Goal: Task Accomplishment & Management: Use online tool/utility

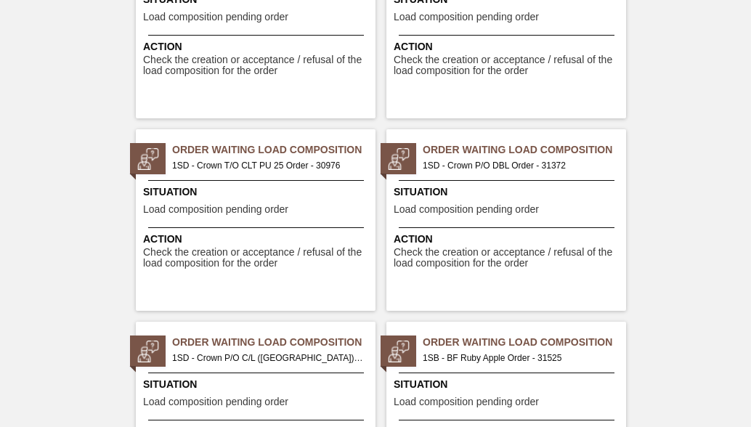
scroll to position [2396, 0]
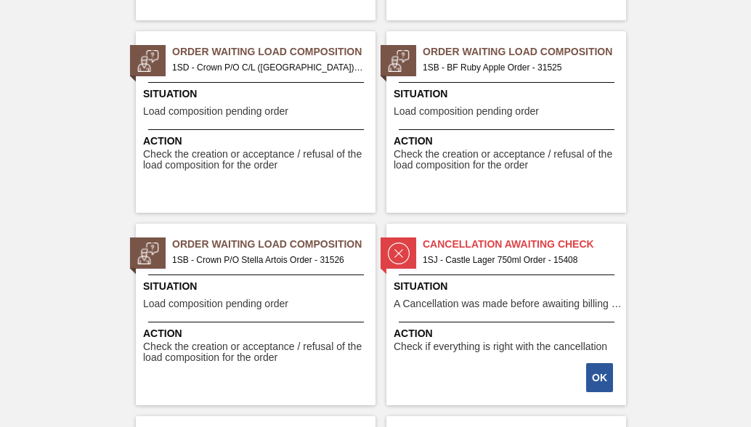
click at [504, 74] on span "1SB - BF Ruby Apple Order - 31525" at bounding box center [519, 68] width 192 height 16
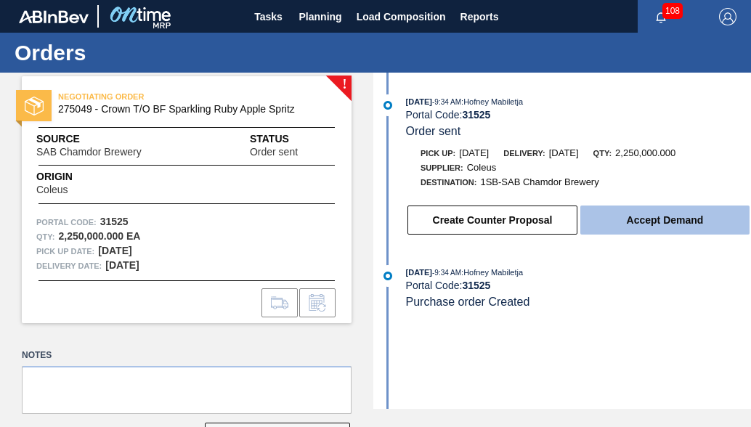
click at [634, 219] on button "Accept Demand" at bounding box center [664, 219] width 169 height 29
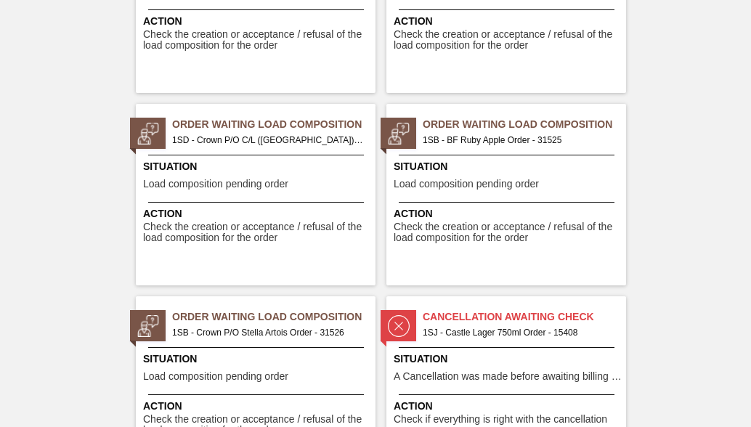
scroll to position [2541, 0]
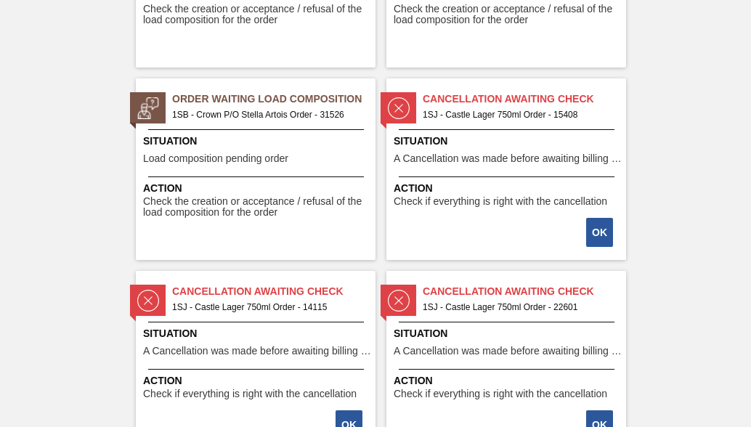
click at [238, 120] on span "1SB - Crown P/O Stella Artois Order - 31526" at bounding box center [268, 115] width 192 height 16
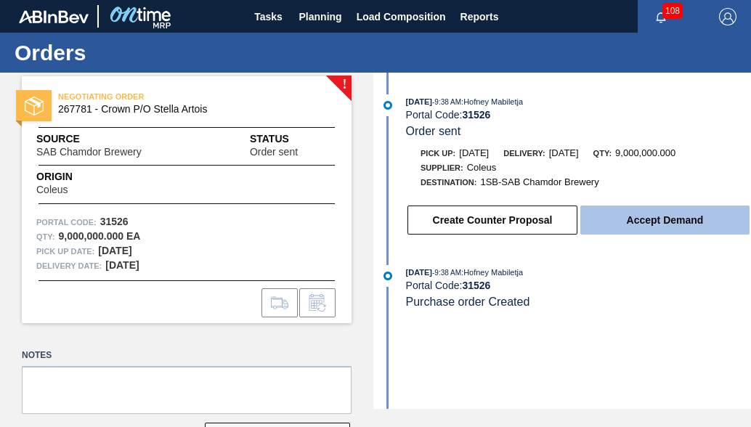
click at [679, 232] on button "Accept Demand" at bounding box center [664, 219] width 169 height 29
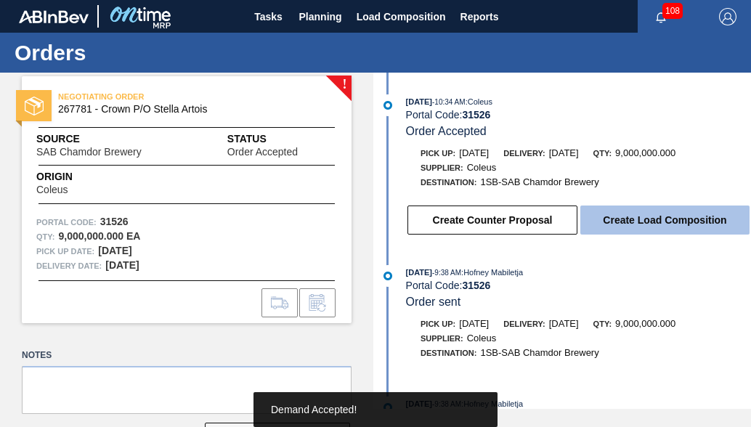
click at [671, 213] on button "Create Load Composition" at bounding box center [664, 219] width 169 height 29
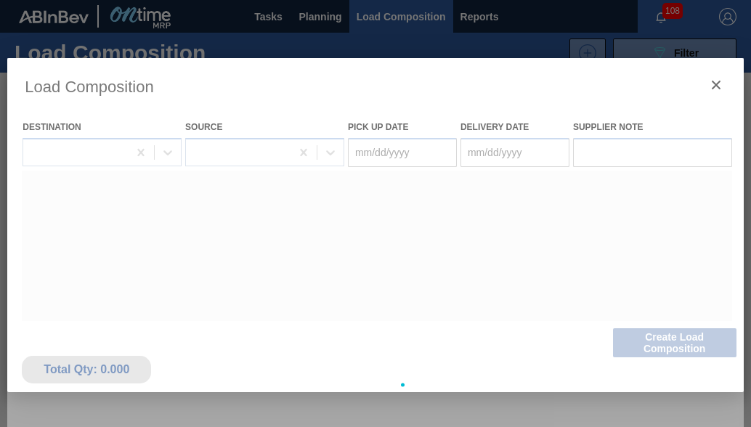
type Date "[DATE]"
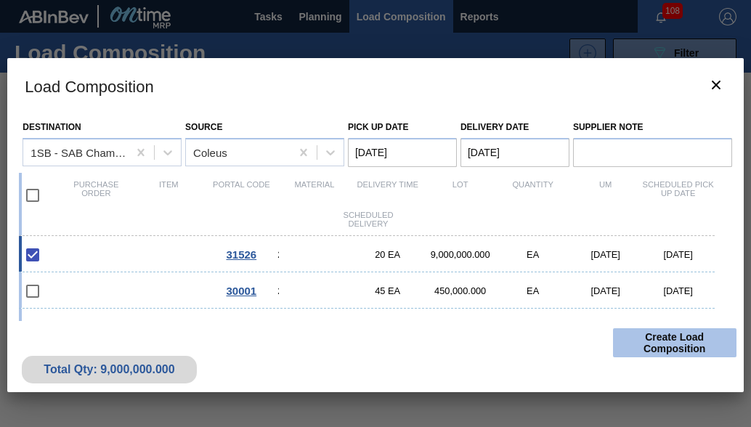
click at [695, 354] on button "Create Load Composition" at bounding box center [674, 342] width 123 height 29
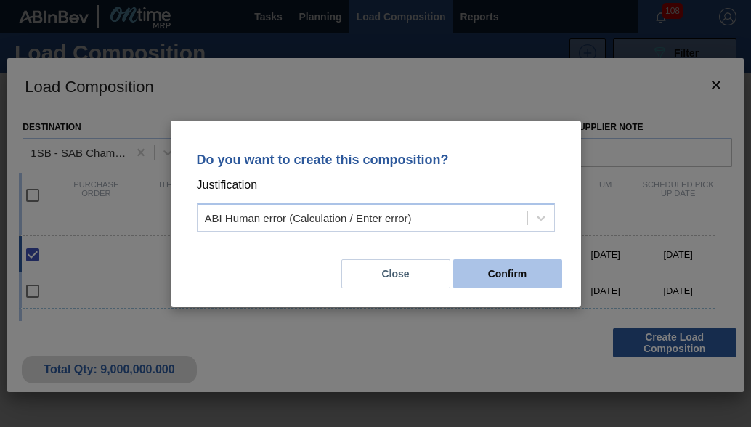
click at [488, 276] on button "Confirm" at bounding box center [507, 273] width 109 height 29
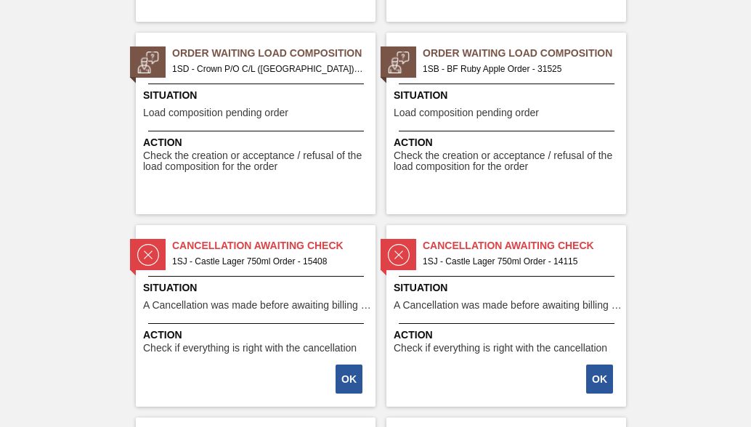
scroll to position [2396, 0]
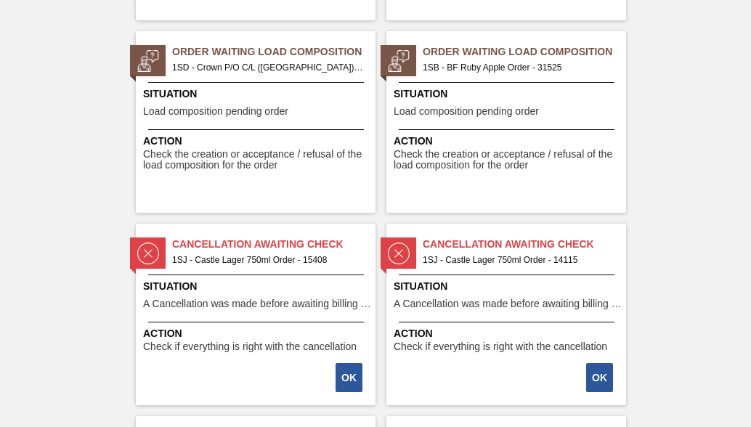
click at [507, 66] on span "1SB - BF Ruby Apple Order - 31525" at bounding box center [519, 68] width 192 height 16
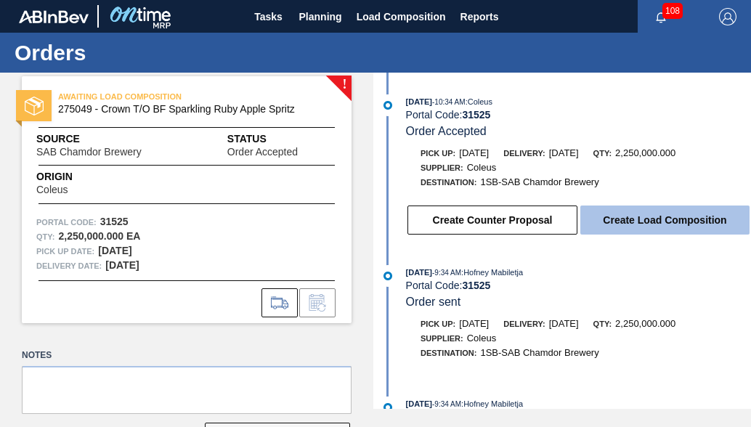
click at [641, 224] on button "Create Load Composition" at bounding box center [664, 219] width 169 height 29
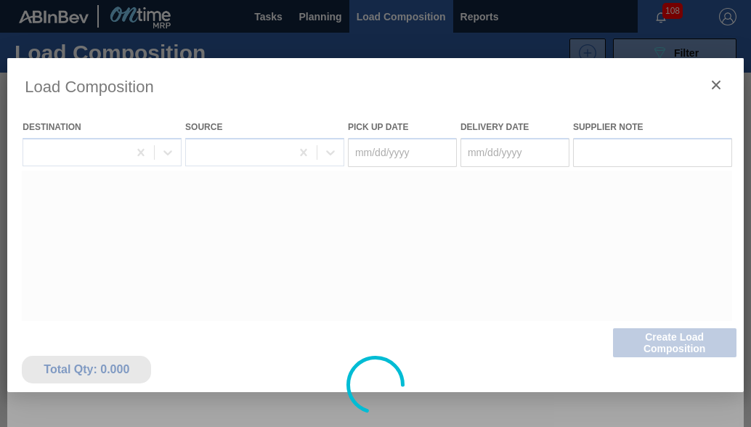
type Date "[DATE]"
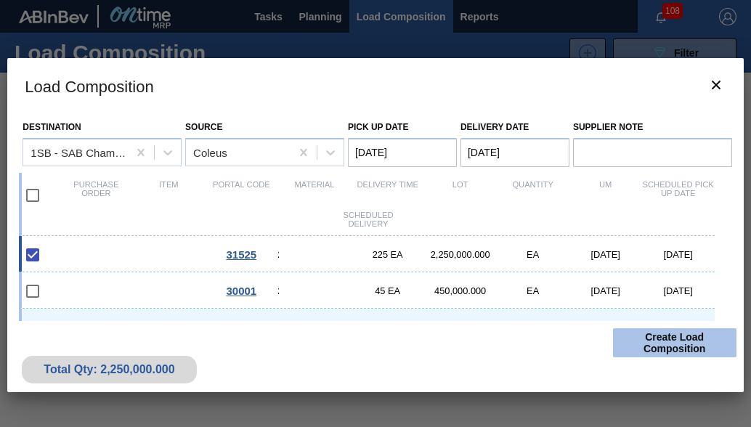
click at [664, 340] on button "Create Load Composition" at bounding box center [674, 342] width 123 height 29
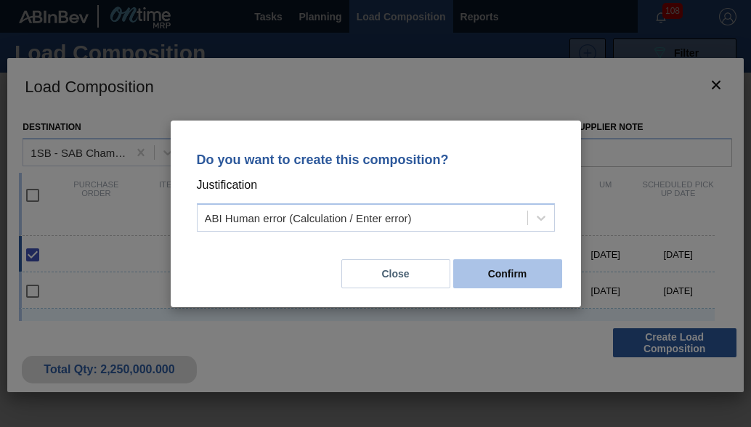
click at [524, 264] on button "Confirm" at bounding box center [507, 273] width 109 height 29
